Goal: Task Accomplishment & Management: Use online tool/utility

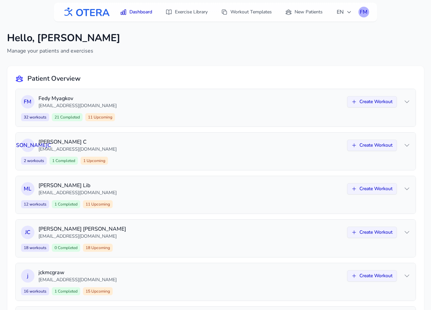
click at [368, 11] on div "FM" at bounding box center [364, 12] width 11 height 11
click at [338, 36] on link "Logout" at bounding box center [331, 39] width 75 height 12
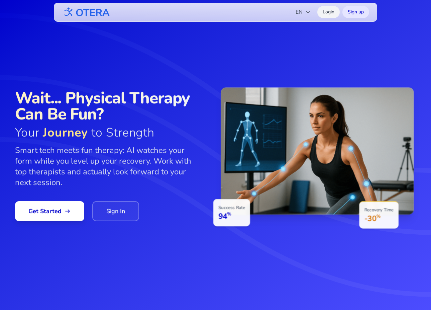
click at [334, 15] on link "Login" at bounding box center [329, 12] width 22 height 12
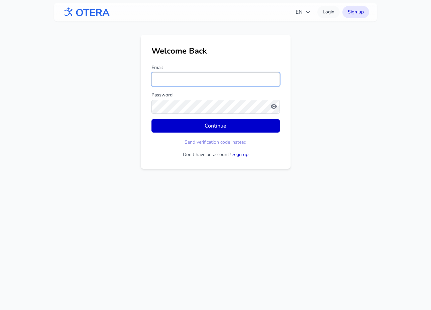
click at [201, 83] on input "Email" at bounding box center [216, 79] width 128 height 14
type input "**********"
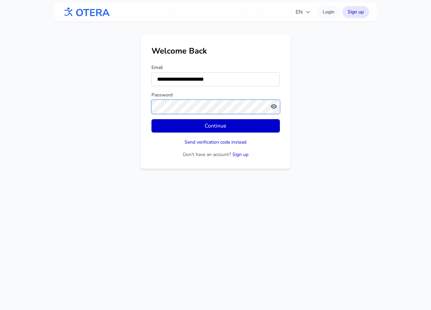
click at [152, 119] on button "Continue" at bounding box center [216, 125] width 128 height 13
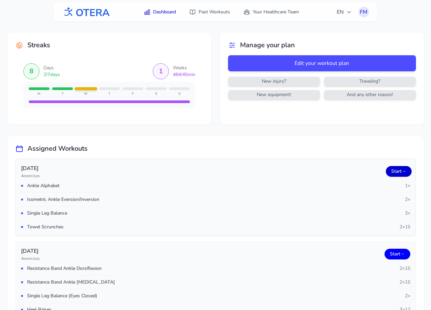
click at [395, 172] on link "Start →" at bounding box center [399, 171] width 26 height 11
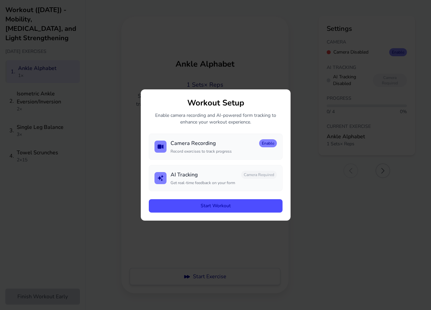
click at [226, 205] on button "Start Workout" at bounding box center [216, 205] width 134 height 13
